Goal: Check status: Check status

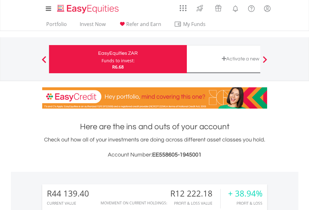
scroll to position [60, 98]
click at [101, 59] on div "Funds to invest:" at bounding box center [117, 60] width 33 height 6
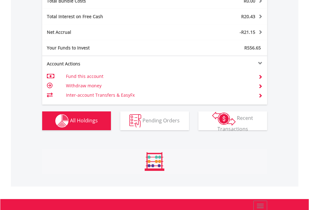
scroll to position [732, 0]
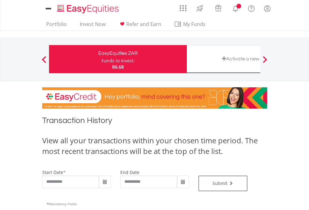
click at [101, 59] on div "Funds to invest:" at bounding box center [117, 60] width 33 height 6
type input "**********"
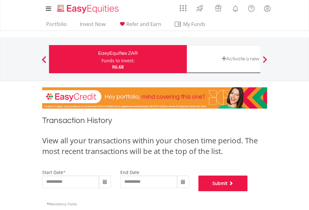
click at [248, 191] on button "Submit" at bounding box center [222, 183] width 49 height 16
